Goal: Task Accomplishment & Management: Use online tool/utility

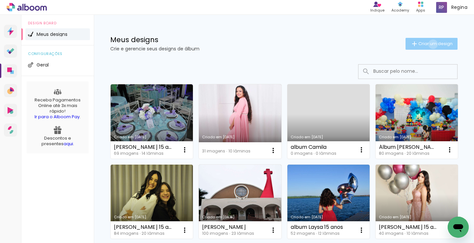
click at [425, 44] on span "Criar um design" at bounding box center [435, 43] width 34 height 4
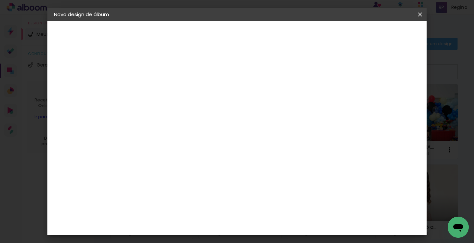
click at [162, 86] on input at bounding box center [162, 88] width 0 height 10
type input "[PERSON_NAME] 4 anos"
click at [229, 38] on paper-button "Avançar" at bounding box center [213, 34] width 32 height 11
click at [0, 0] on slot "Tamanho Livre" at bounding box center [0, 0] width 0 height 0
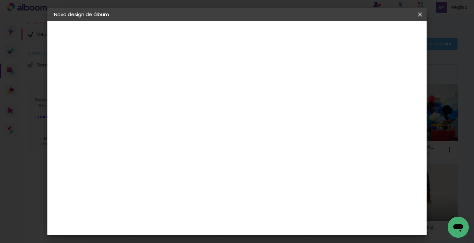
click at [0, 0] on slot "Avançar" at bounding box center [0, 0] width 0 height 0
drag, startPoint x: 147, startPoint y: 175, endPoint x: 139, endPoint y: 175, distance: 8.2
click at [139, 175] on input "30" at bounding box center [140, 174] width 17 height 10
type input "25,4"
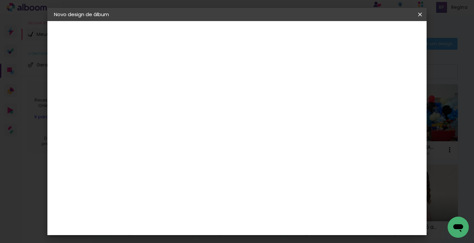
type paper-input "25,4"
drag, startPoint x: 280, startPoint y: 173, endPoint x: 271, endPoint y: 174, distance: 9.0
click at [271, 174] on input "60" at bounding box center [272, 172] width 17 height 10
type input "40,6"
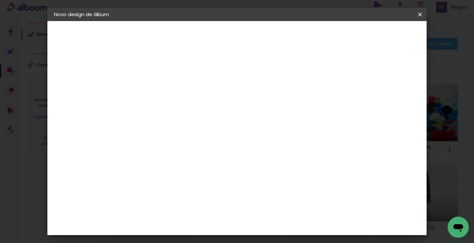
type paper-input "40,6"
click at [377, 33] on span "Iniciar design" at bounding box center [362, 35] width 30 height 5
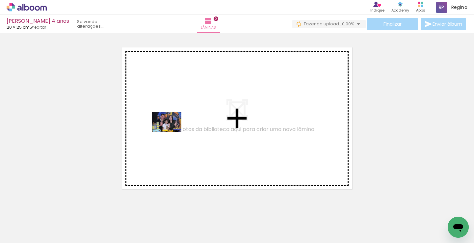
drag, startPoint x: 74, startPoint y: 226, endPoint x: 171, endPoint y: 132, distance: 135.6
click at [171, 132] on quentale-workspace at bounding box center [237, 121] width 474 height 243
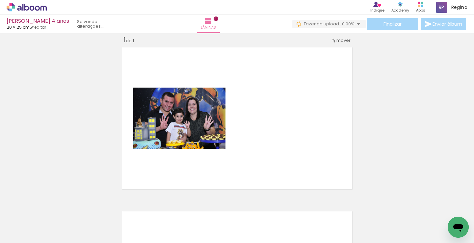
scroll to position [8, 0]
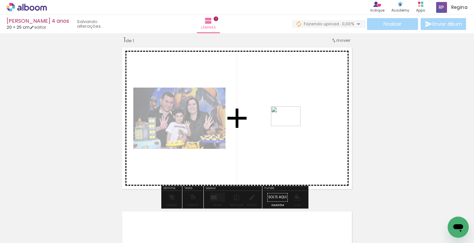
drag, startPoint x: 107, startPoint y: 221, endPoint x: 290, endPoint y: 126, distance: 206.7
click at [290, 126] on quentale-workspace at bounding box center [237, 121] width 474 height 243
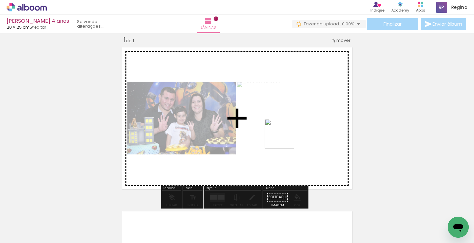
drag, startPoint x: 146, startPoint y: 220, endPoint x: 295, endPoint y: 132, distance: 173.7
click at [295, 132] on quentale-workspace at bounding box center [237, 121] width 474 height 243
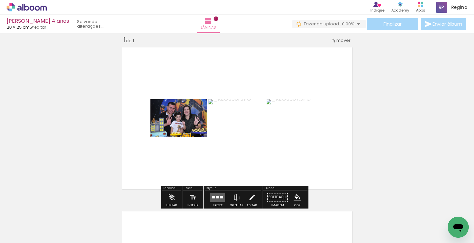
click at [221, 196] on div at bounding box center [221, 197] width 3 height 2
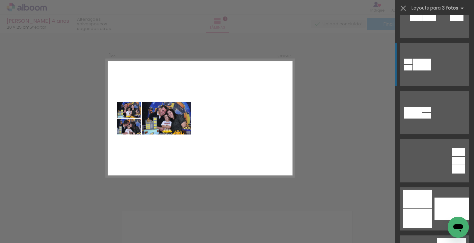
scroll to position [110, 0]
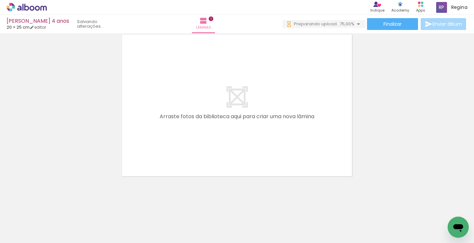
scroll to position [0, 0]
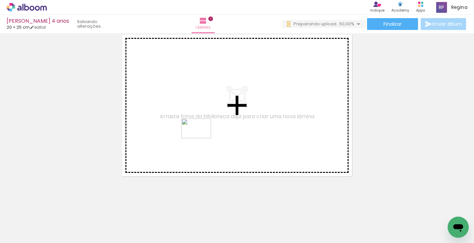
drag, startPoint x: 186, startPoint y: 223, endPoint x: 201, endPoint y: 138, distance: 85.9
click at [201, 138] on quentale-workspace at bounding box center [237, 121] width 474 height 243
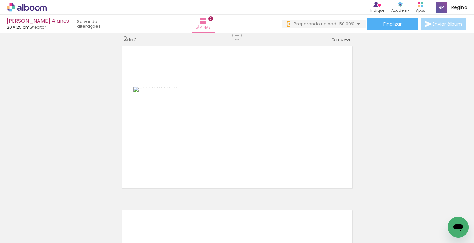
scroll to position [172, 0]
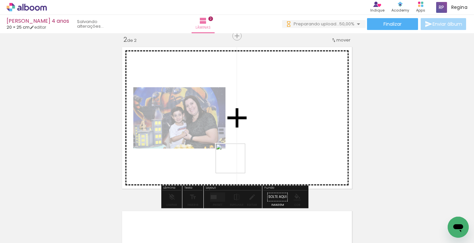
drag, startPoint x: 216, startPoint y: 220, endPoint x: 248, endPoint y: 210, distance: 34.0
click at [258, 134] on quentale-workspace at bounding box center [237, 121] width 474 height 243
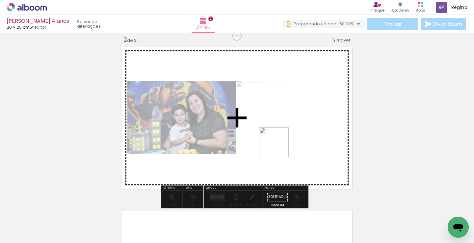
drag, startPoint x: 248, startPoint y: 224, endPoint x: 219, endPoint y: 202, distance: 36.3
click at [279, 147] on quentale-workspace at bounding box center [237, 121] width 474 height 243
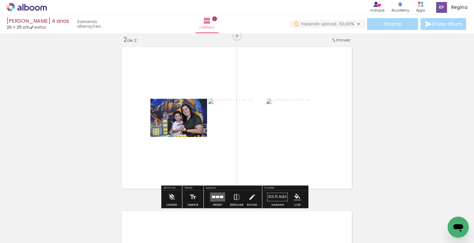
click at [218, 198] on quentale-layouter at bounding box center [217, 196] width 15 height 9
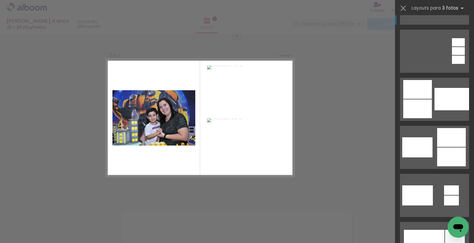
scroll to position [219, 0]
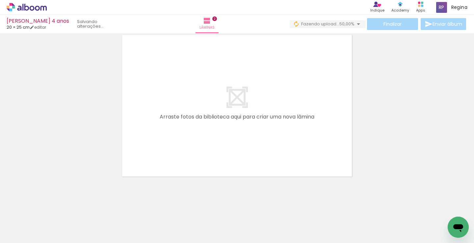
scroll to position [0, 0]
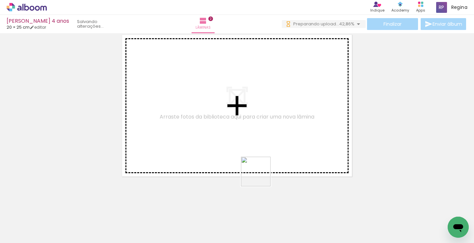
drag, startPoint x: 293, startPoint y: 222, endPoint x: 330, endPoint y: 228, distance: 37.6
click at [231, 143] on quentale-workspace at bounding box center [237, 121] width 474 height 243
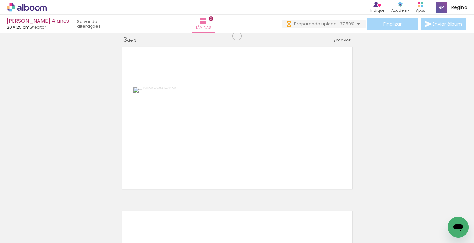
scroll to position [336, 0]
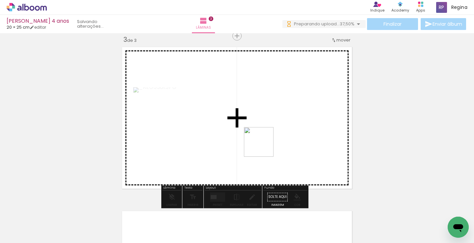
drag, startPoint x: 329, startPoint y: 226, endPoint x: 261, endPoint y: 137, distance: 112.1
click at [261, 137] on quentale-workspace at bounding box center [237, 121] width 474 height 243
drag, startPoint x: 361, startPoint y: 223, endPoint x: 288, endPoint y: 146, distance: 105.2
click at [274, 136] on quentale-workspace at bounding box center [237, 121] width 474 height 243
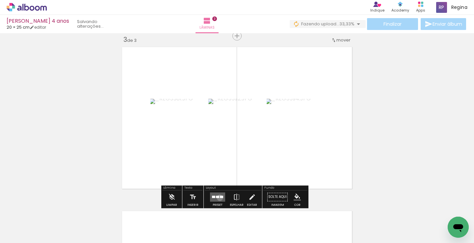
click at [220, 197] on div at bounding box center [221, 196] width 3 height 2
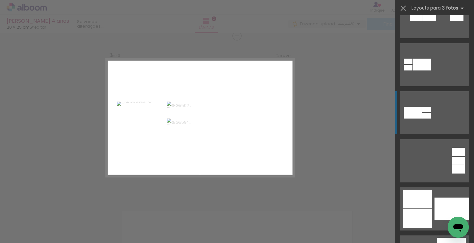
scroll to position [110, 0]
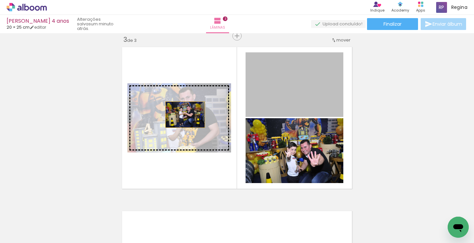
drag, startPoint x: 307, startPoint y: 88, endPoint x: 182, endPoint y: 114, distance: 127.4
click at [0, 0] on slot at bounding box center [0, 0] width 0 height 0
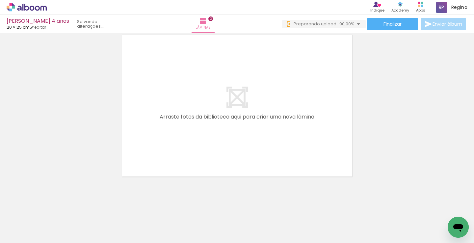
scroll to position [0, 0]
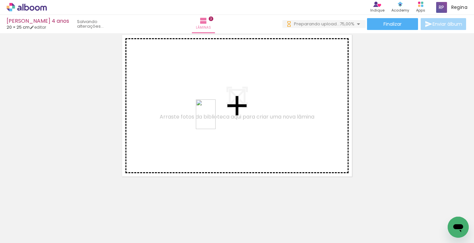
drag, startPoint x: 339, startPoint y: 223, endPoint x: 215, endPoint y: 119, distance: 161.8
click at [215, 119] on quentale-workspace at bounding box center [237, 121] width 474 height 243
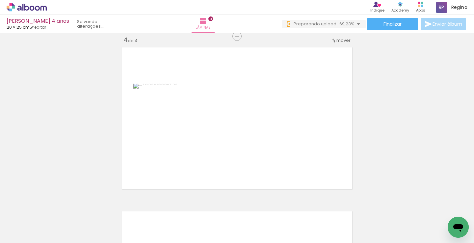
scroll to position [499, 0]
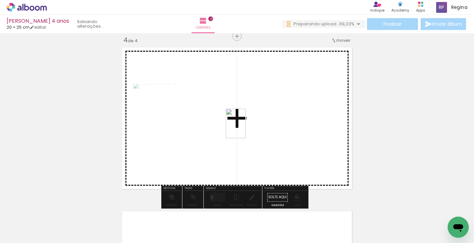
drag, startPoint x: 379, startPoint y: 220, endPoint x: 409, endPoint y: 212, distance: 30.6
click at [242, 126] on quentale-workspace at bounding box center [237, 121] width 474 height 243
drag, startPoint x: 412, startPoint y: 218, endPoint x: 274, endPoint y: 128, distance: 165.0
click at [274, 128] on quentale-workspace at bounding box center [237, 121] width 474 height 243
drag, startPoint x: 445, startPoint y: 213, endPoint x: 264, endPoint y: 123, distance: 202.0
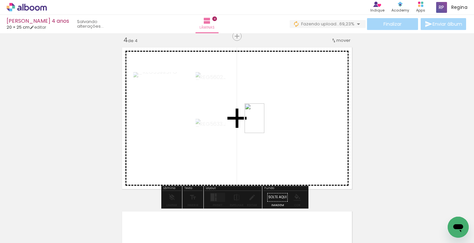
click at [264, 123] on quentale-workspace at bounding box center [237, 121] width 474 height 243
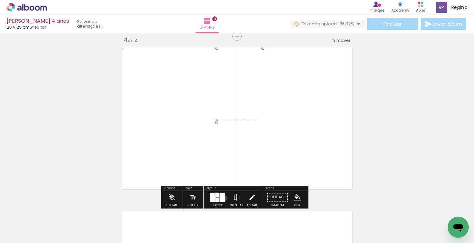
click at [222, 198] on div at bounding box center [222, 196] width 6 height 9
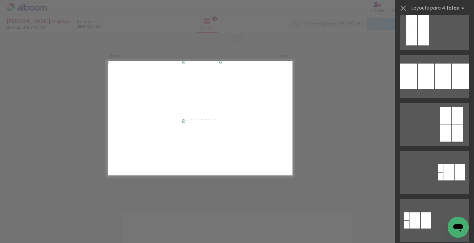
scroll to position [0, 0]
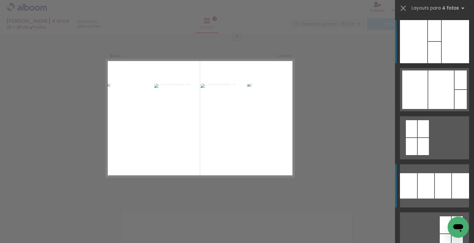
click at [441, 63] on div at bounding box center [454, 41] width 27 height 43
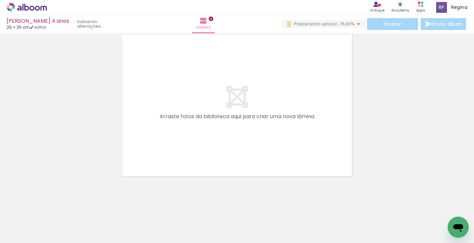
scroll to position [0, 209]
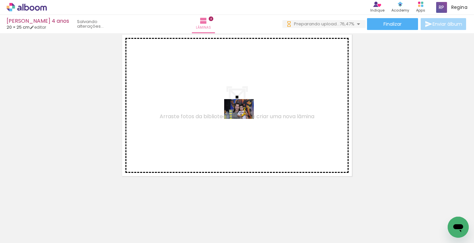
drag, startPoint x: 342, startPoint y: 223, endPoint x: 359, endPoint y: 216, distance: 17.6
click at [243, 119] on quentale-workspace at bounding box center [237, 121] width 474 height 243
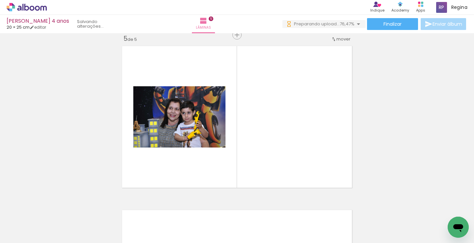
scroll to position [663, 0]
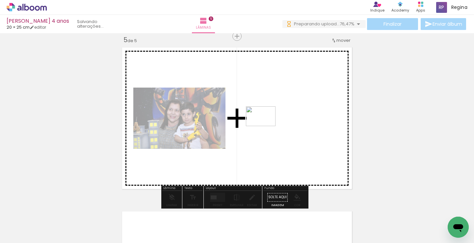
drag, startPoint x: 372, startPoint y: 220, endPoint x: 265, endPoint y: 126, distance: 142.1
click at [265, 126] on quentale-workspace at bounding box center [237, 121] width 474 height 243
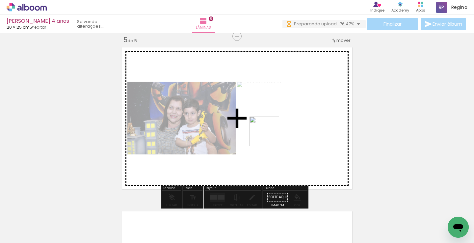
drag, startPoint x: 415, startPoint y: 224, endPoint x: 267, endPoint y: 135, distance: 172.1
click at [267, 135] on quentale-workspace at bounding box center [237, 121] width 474 height 243
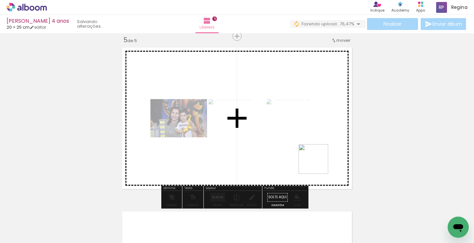
drag, startPoint x: 445, startPoint y: 218, endPoint x: 282, endPoint y: 186, distance: 166.6
click at [284, 151] on quentale-workspace at bounding box center [237, 121] width 474 height 243
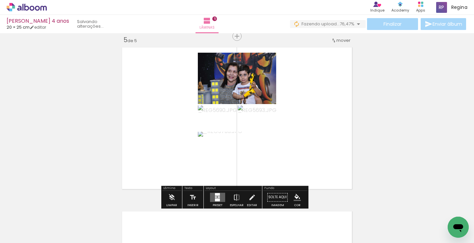
click at [218, 196] on quentale-layouter at bounding box center [217, 196] width 15 height 9
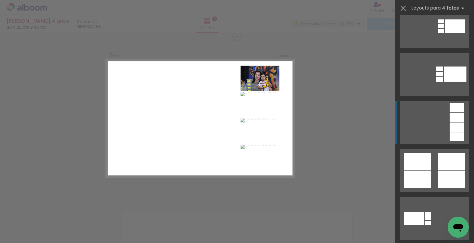
scroll to position [292, 0]
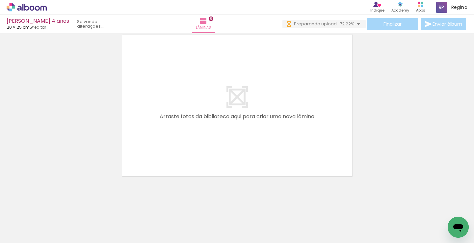
scroll to position [0, 356]
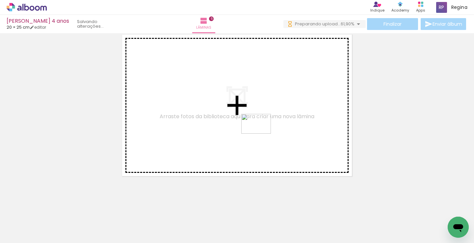
drag, startPoint x: 337, startPoint y: 225, endPoint x: 260, endPoint y: 133, distance: 119.6
click at [260, 133] on quentale-workspace at bounding box center [237, 121] width 474 height 243
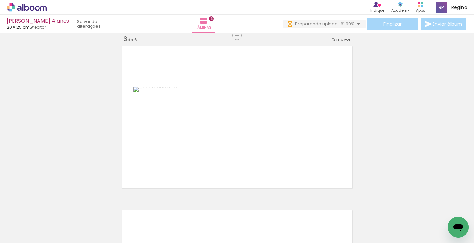
scroll to position [827, 0]
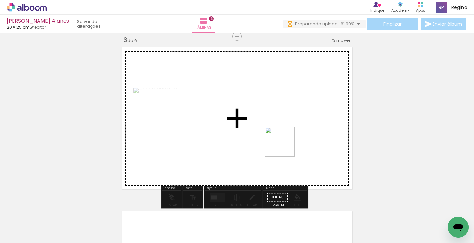
drag, startPoint x: 377, startPoint y: 221, endPoint x: 415, endPoint y: 218, distance: 38.3
click at [272, 140] on quentale-workspace at bounding box center [237, 121] width 474 height 243
drag, startPoint x: 386, startPoint y: 204, endPoint x: 277, endPoint y: 152, distance: 120.6
click at [277, 152] on quentale-workspace at bounding box center [237, 121] width 474 height 243
drag, startPoint x: 445, startPoint y: 221, endPoint x: 297, endPoint y: 189, distance: 151.5
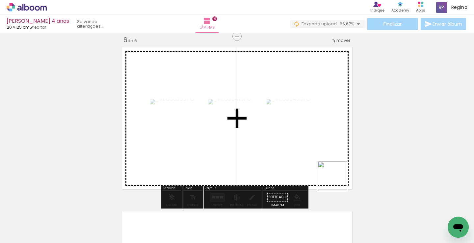
click at [303, 168] on quentale-workspace at bounding box center [237, 121] width 474 height 243
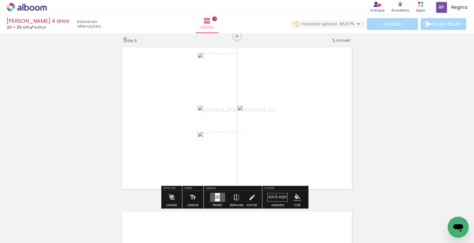
click at [216, 198] on div at bounding box center [217, 199] width 5 height 3
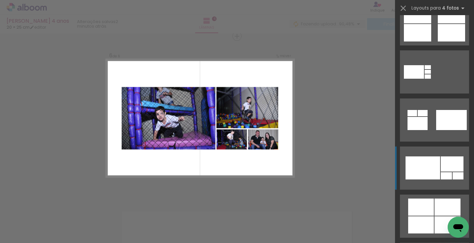
scroll to position [475, 0]
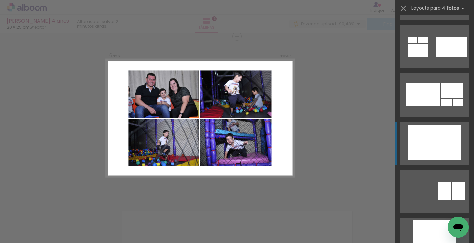
click at [436, 116] on quentale-layouter at bounding box center [434, 94] width 69 height 43
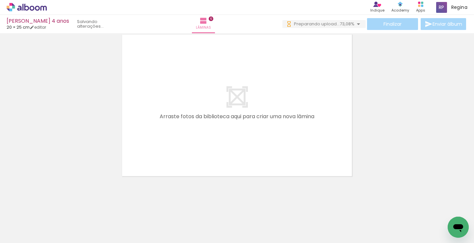
scroll to position [0, 577]
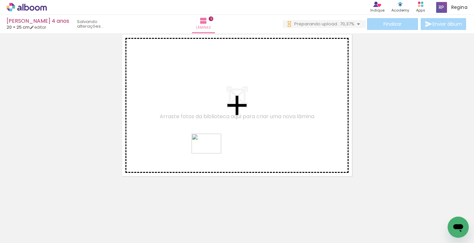
drag, startPoint x: 263, startPoint y: 226, endPoint x: 304, endPoint y: 223, distance: 40.6
click at [211, 153] on quentale-workspace at bounding box center [237, 121] width 474 height 243
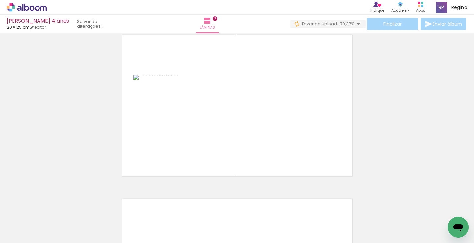
scroll to position [991, 0]
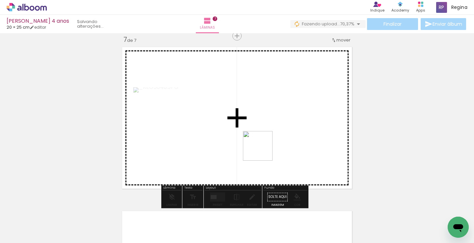
drag, startPoint x: 305, startPoint y: 224, endPoint x: 339, endPoint y: 221, distance: 34.7
click at [262, 146] on quentale-workspace at bounding box center [237, 121] width 474 height 243
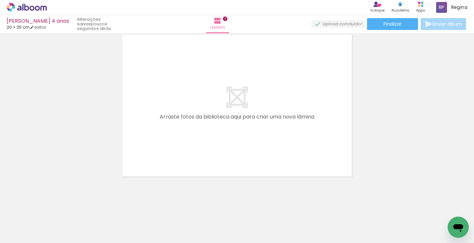
scroll to position [0, 909]
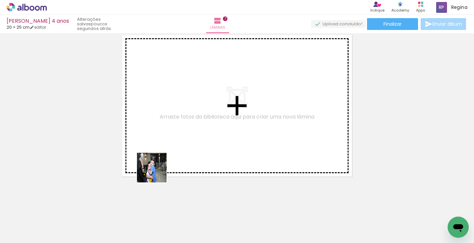
drag, startPoint x: 149, startPoint y: 224, endPoint x: 162, endPoint y: 142, distance: 82.5
click at [162, 142] on quentale-workspace at bounding box center [237, 121] width 474 height 243
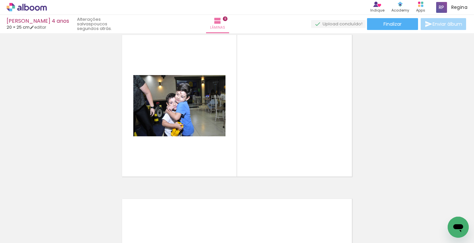
scroll to position [1155, 0]
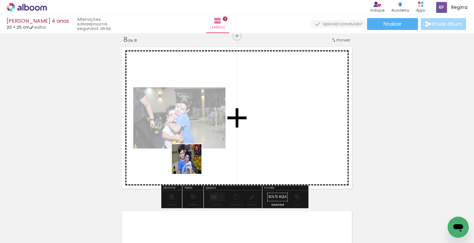
drag, startPoint x: 193, startPoint y: 222, endPoint x: 226, endPoint y: 211, distance: 34.2
click at [198, 145] on quentale-workspace at bounding box center [237, 121] width 474 height 243
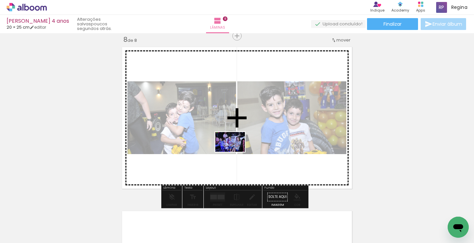
drag, startPoint x: 231, startPoint y: 225, endPoint x: 264, endPoint y: 212, distance: 35.8
click at [236, 152] on quentale-workspace at bounding box center [237, 121] width 474 height 243
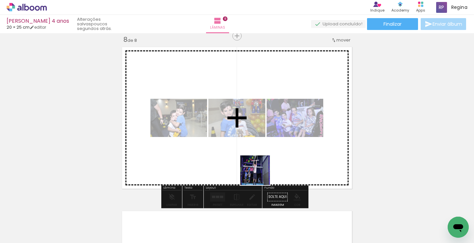
drag, startPoint x: 267, startPoint y: 223, endPoint x: 297, endPoint y: 223, distance: 30.6
click at [262, 153] on quentale-workspace at bounding box center [237, 121] width 474 height 243
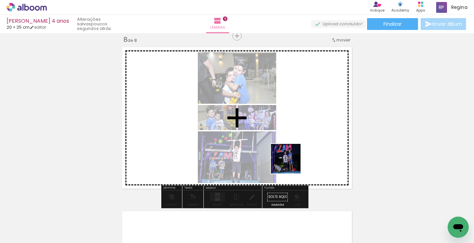
drag, startPoint x: 301, startPoint y: 225, endPoint x: 298, endPoint y: 147, distance: 77.7
click at [298, 147] on quentale-workspace at bounding box center [237, 121] width 474 height 243
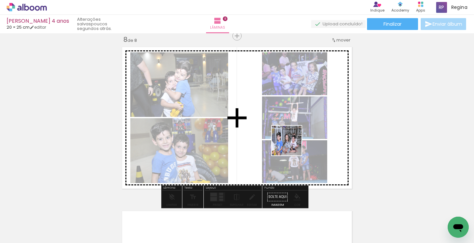
drag, startPoint x: 339, startPoint y: 223, endPoint x: 287, endPoint y: 133, distance: 103.9
click at [287, 133] on quentale-workspace at bounding box center [237, 121] width 474 height 243
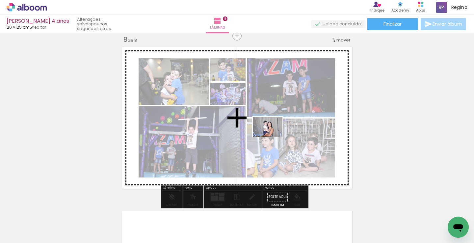
drag, startPoint x: 373, startPoint y: 225, endPoint x: 394, endPoint y: 206, distance: 28.2
click at [272, 137] on quentale-workspace at bounding box center [237, 121] width 474 height 243
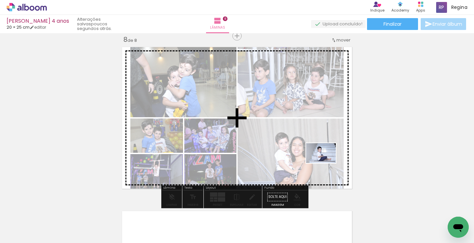
drag, startPoint x: 413, startPoint y: 224, endPoint x: 393, endPoint y: 186, distance: 42.5
click at [324, 162] on quentale-workspace at bounding box center [237, 121] width 474 height 243
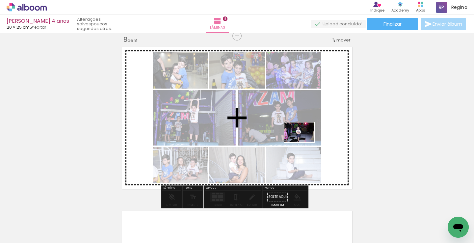
drag, startPoint x: 437, startPoint y: 214, endPoint x: 236, endPoint y: 111, distance: 226.8
click at [304, 142] on quentale-workspace at bounding box center [237, 121] width 474 height 243
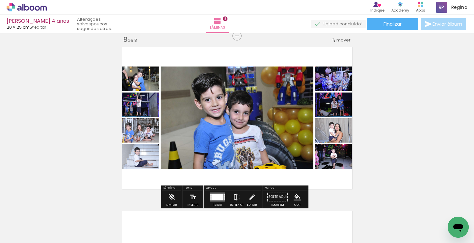
click at [216, 196] on div at bounding box center [217, 196] width 11 height 7
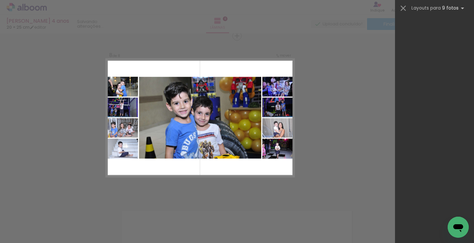
scroll to position [0, 0]
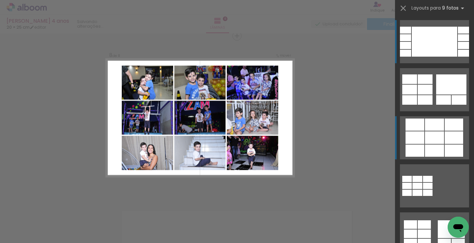
click at [431, 153] on div at bounding box center [434, 150] width 19 height 12
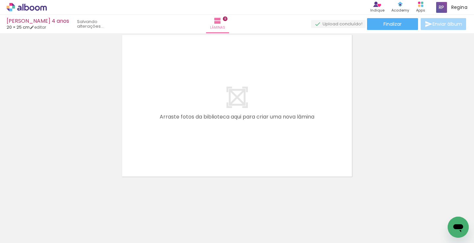
scroll to position [0, 1130]
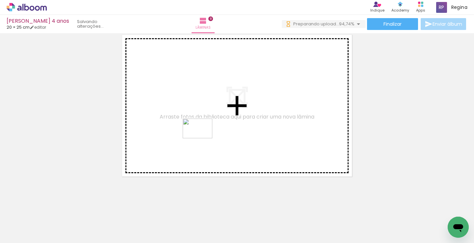
drag, startPoint x: 258, startPoint y: 218, endPoint x: 292, endPoint y: 218, distance: 33.6
click at [202, 137] on quentale-workspace at bounding box center [237, 121] width 474 height 243
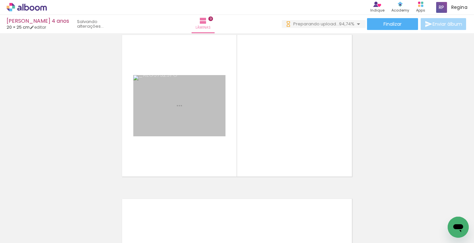
scroll to position [1318, 0]
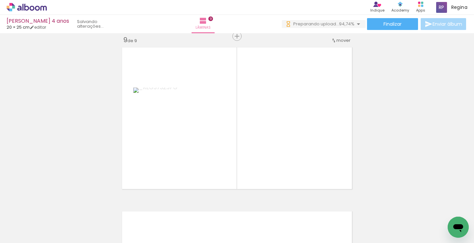
drag, startPoint x: 303, startPoint y: 224, endPoint x: 339, endPoint y: 223, distance: 35.9
click at [258, 137] on quentale-workspace at bounding box center [237, 121] width 474 height 243
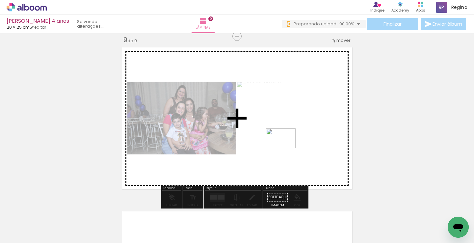
drag, startPoint x: 337, startPoint y: 222, endPoint x: 286, endPoint y: 148, distance: 90.5
click at [286, 148] on quentale-workspace at bounding box center [237, 121] width 474 height 243
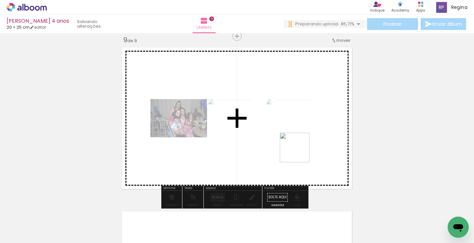
drag, startPoint x: 376, startPoint y: 221, endPoint x: 400, endPoint y: 213, distance: 25.4
click at [295, 148] on quentale-workspace at bounding box center [237, 121] width 474 height 243
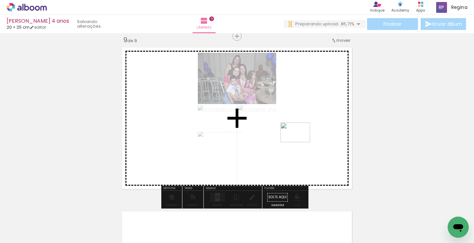
drag, startPoint x: 412, startPoint y: 219, endPoint x: 447, endPoint y: 226, distance: 36.1
click at [300, 142] on quentale-workspace at bounding box center [237, 121] width 474 height 243
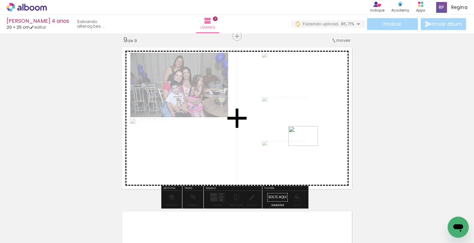
drag, startPoint x: 441, startPoint y: 217, endPoint x: 304, endPoint y: 147, distance: 153.7
click at [304, 145] on quentale-workspace at bounding box center [237, 121] width 474 height 243
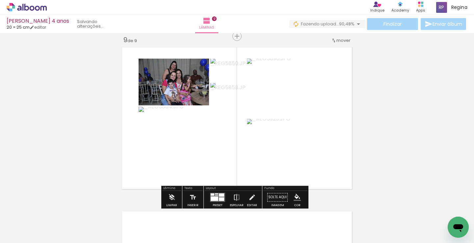
click at [214, 198] on div at bounding box center [215, 198] width 8 height 5
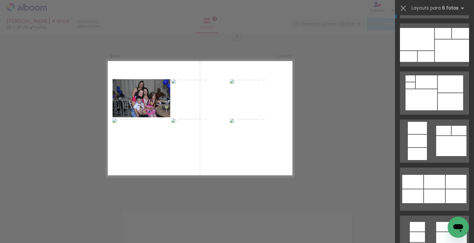
scroll to position [658, 0]
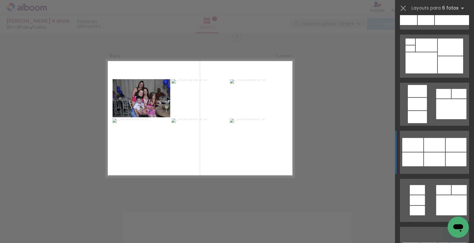
click at [456, 25] on div at bounding box center [452, 14] width 34 height 22
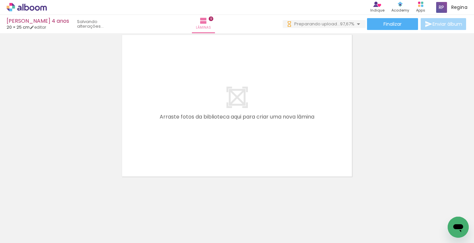
scroll to position [0, 1350]
drag, startPoint x: 267, startPoint y: 227, endPoint x: 278, endPoint y: 216, distance: 14.7
click at [205, 156] on quentale-workspace at bounding box center [237, 121] width 474 height 243
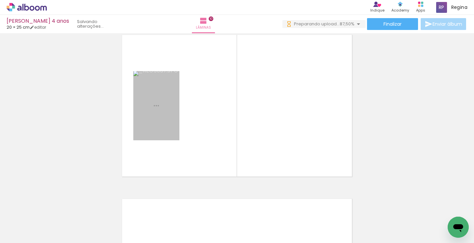
scroll to position [1482, 0]
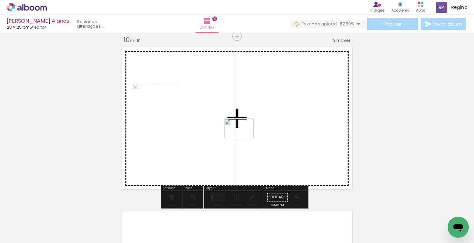
drag, startPoint x: 308, startPoint y: 226, endPoint x: 243, endPoint y: 137, distance: 109.2
click at [243, 137] on quentale-workspace at bounding box center [237, 121] width 474 height 243
drag, startPoint x: 339, startPoint y: 222, endPoint x: 283, endPoint y: 157, distance: 85.8
click at [283, 157] on quentale-workspace at bounding box center [237, 121] width 474 height 243
drag, startPoint x: 376, startPoint y: 226, endPoint x: 279, endPoint y: 137, distance: 131.8
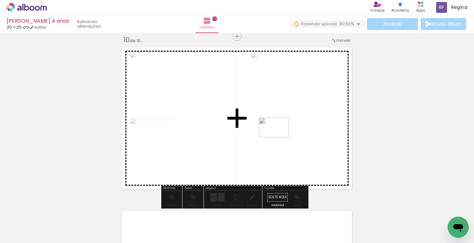
click at [279, 137] on quentale-workspace at bounding box center [237, 121] width 474 height 243
drag, startPoint x: 410, startPoint y: 219, endPoint x: 280, endPoint y: 138, distance: 153.2
click at [280, 138] on quentale-workspace at bounding box center [237, 121] width 474 height 243
drag, startPoint x: 441, startPoint y: 221, endPoint x: 267, endPoint y: 135, distance: 194.2
click at [258, 134] on quentale-workspace at bounding box center [237, 121] width 474 height 243
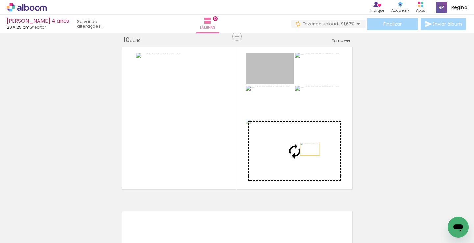
drag, startPoint x: 277, startPoint y: 75, endPoint x: 307, endPoint y: 149, distance: 79.6
click at [0, 0] on slot at bounding box center [0, 0] width 0 height 0
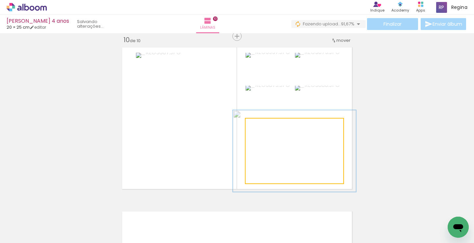
drag, startPoint x: 260, startPoint y: 126, endPoint x: 266, endPoint y: 126, distance: 5.9
click at [266, 126] on div at bounding box center [267, 125] width 11 height 11
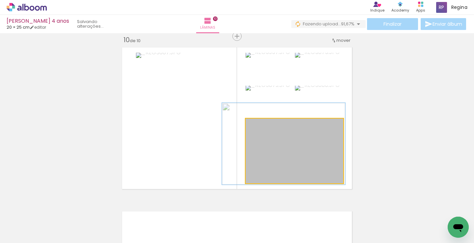
drag, startPoint x: 301, startPoint y: 156, endPoint x: 290, endPoint y: 148, distance: 13.0
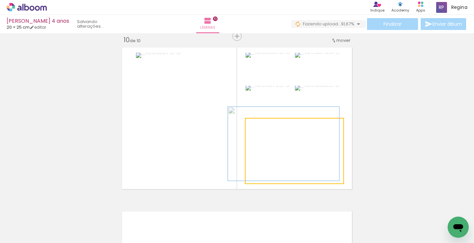
type paper-slider "114"
click at [262, 126] on div at bounding box center [265, 125] width 6 height 6
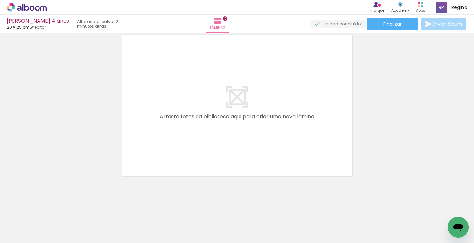
scroll to position [0, 1424]
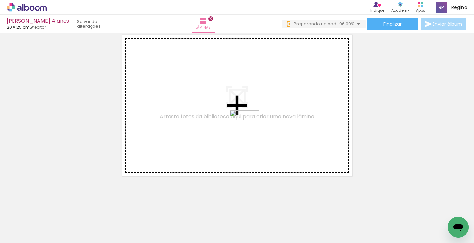
drag, startPoint x: 410, startPoint y: 225, endPoint x: 428, endPoint y: 191, distance: 38.0
click at [218, 124] on quentale-workspace at bounding box center [237, 121] width 474 height 243
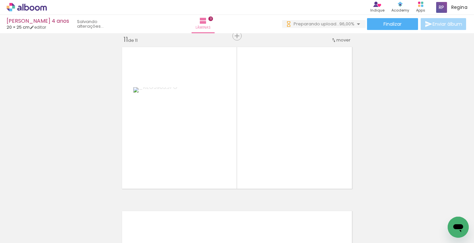
scroll to position [1646, 0]
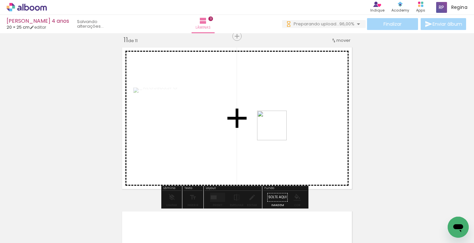
drag, startPoint x: 443, startPoint y: 216, endPoint x: 277, endPoint y: 130, distance: 187.3
click at [277, 130] on quentale-workspace at bounding box center [237, 121] width 474 height 243
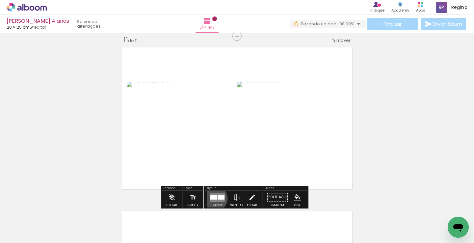
click at [213, 198] on div at bounding box center [213, 197] width 7 height 5
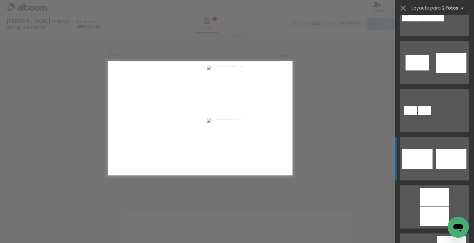
scroll to position [329, 0]
